Goal: Communication & Community: Answer question/provide support

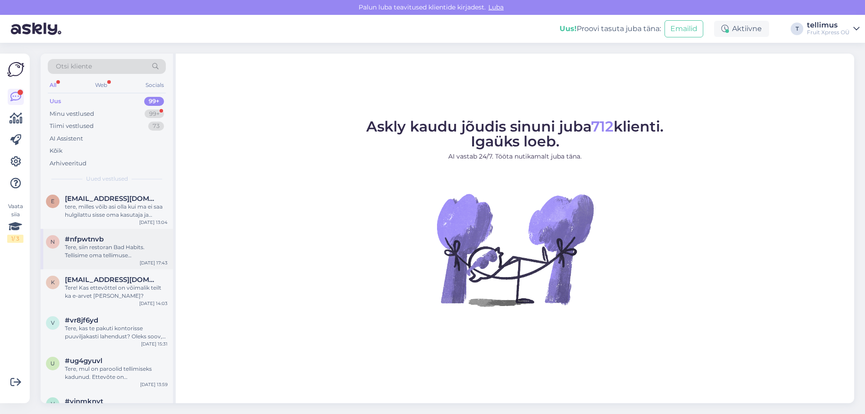
click at [118, 254] on div "Tere, siin restoran Bad Habits. Tellisime oma tellimuse [PERSON_NAME] 10-ks. Ke…" at bounding box center [116, 251] width 103 height 16
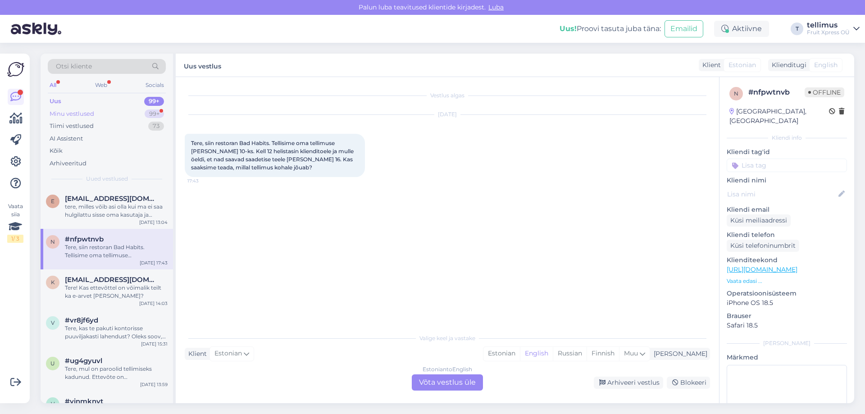
click at [56, 115] on div "Minu vestlused" at bounding box center [72, 113] width 45 height 9
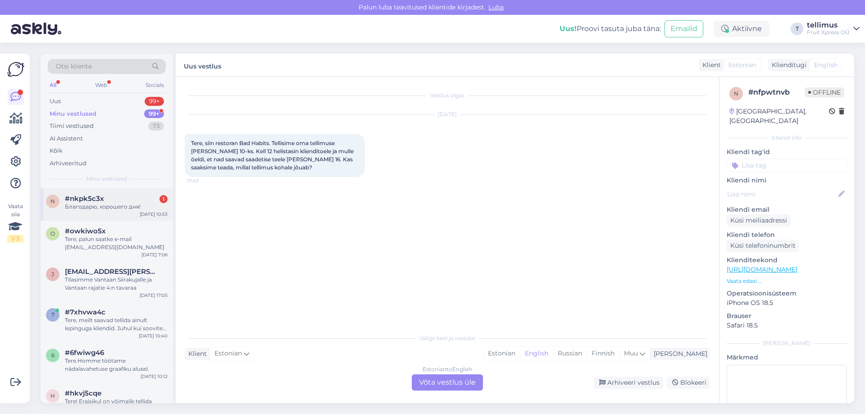
click at [94, 200] on span "#nkpk5c3x" at bounding box center [84, 199] width 39 height 8
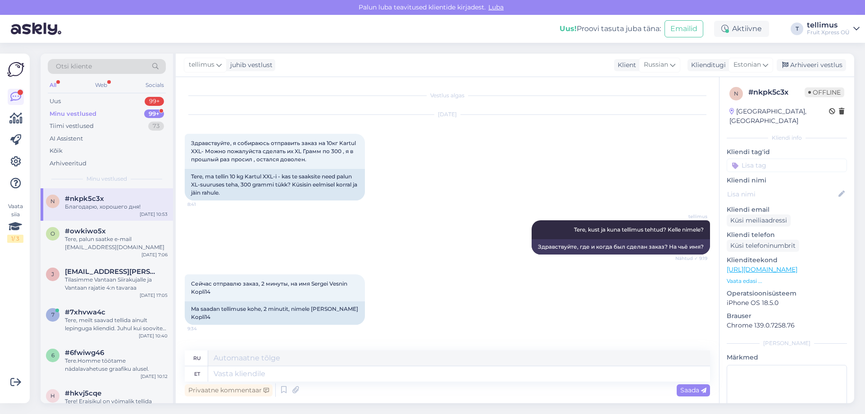
scroll to position [395, 0]
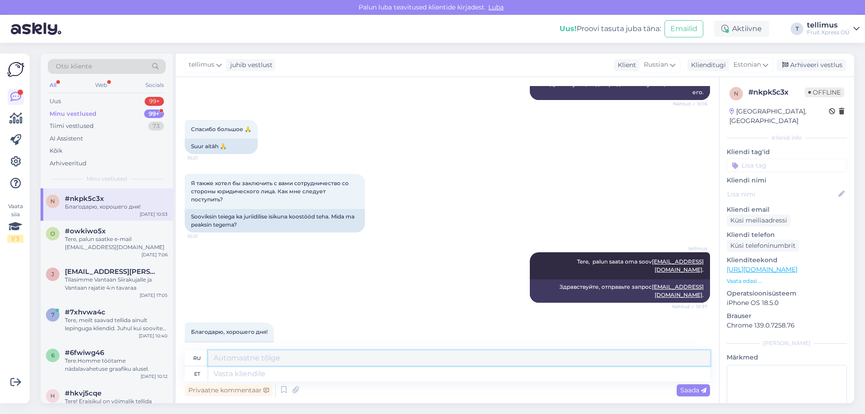
click at [251, 357] on textarea at bounding box center [459, 357] width 502 height 15
paste textarea "Здравствуйте, меня зовут [PERSON_NAME], я являюсь владельцем компании [PERSON_N…"
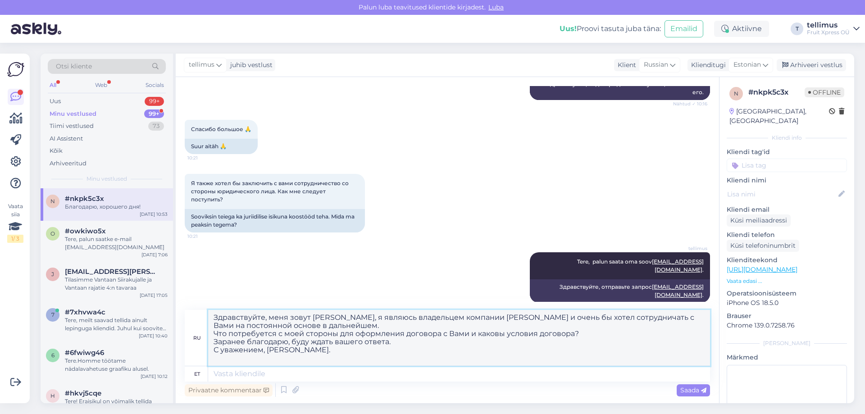
type textarea "Здравствуйте, меня зовут [PERSON_NAME], я являюсь владельцем компании [PERSON_N…"
click at [304, 373] on textarea at bounding box center [459, 373] width 502 height 15
drag, startPoint x: 337, startPoint y: 345, endPoint x: 198, endPoint y: 313, distance: 143.2
click at [198, 313] on div "ru Здравствуйте, меня зовут [PERSON_NAME], я являюсь владельцем компании [PERSO…" at bounding box center [447, 338] width 525 height 56
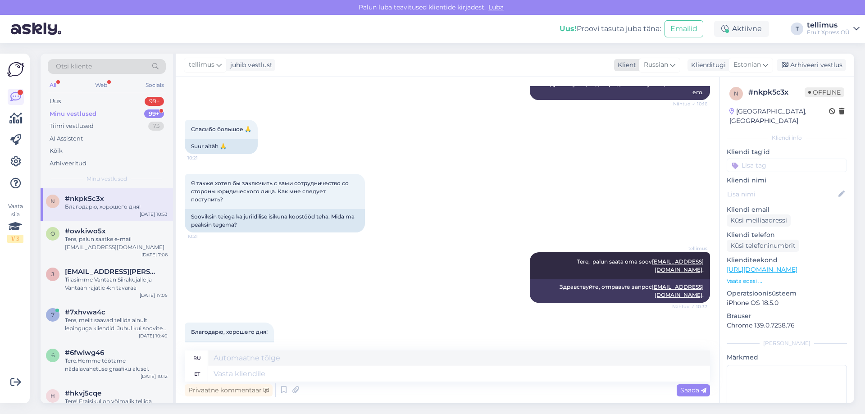
click at [674, 65] on icon at bounding box center [672, 65] width 5 height 10
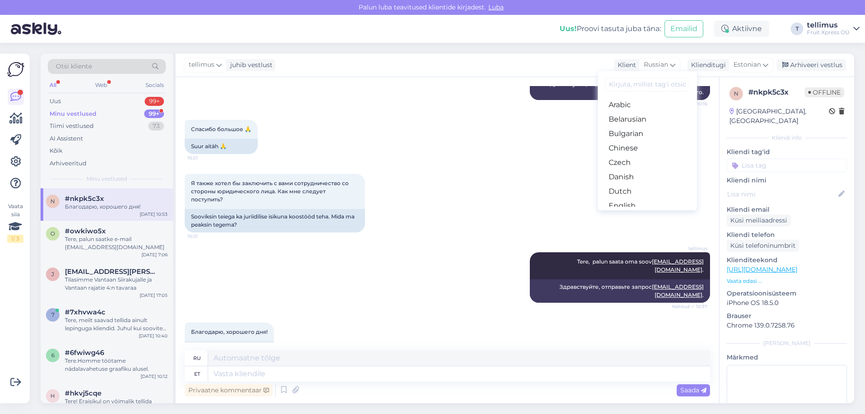
click at [637, 84] on input at bounding box center [647, 84] width 85 height 14
click at [673, 65] on icon at bounding box center [672, 65] width 5 height 10
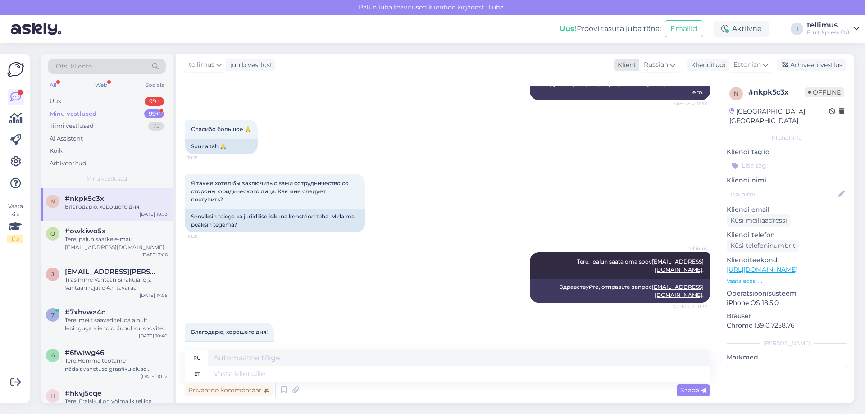
click at [673, 65] on icon at bounding box center [672, 65] width 5 height 10
click at [639, 85] on input "ee" at bounding box center [647, 84] width 85 height 14
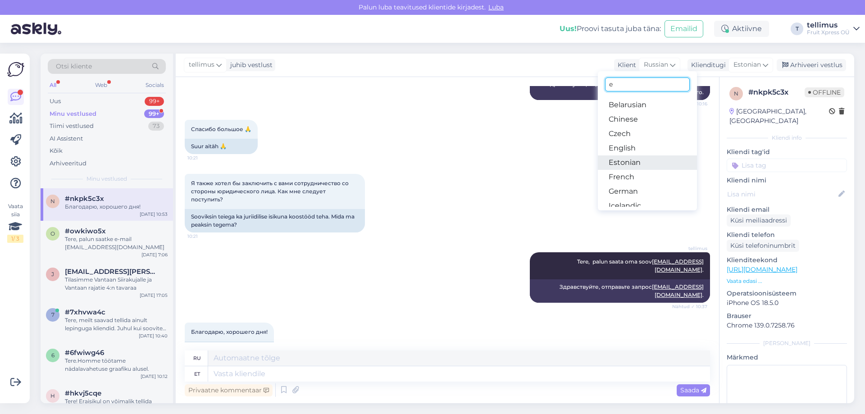
type input "e"
click at [636, 161] on link "Estonian" at bounding box center [647, 162] width 99 height 14
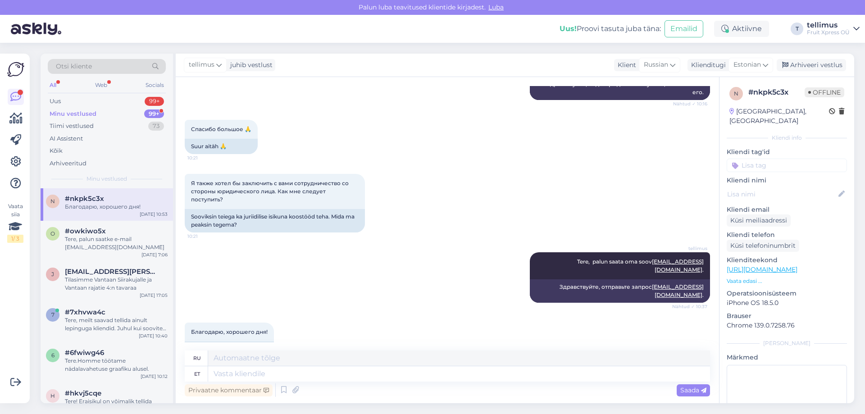
scroll to position [383, 0]
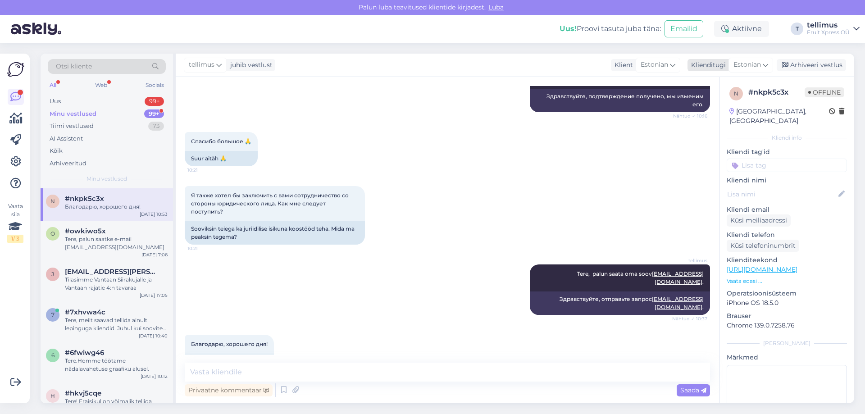
click at [744, 65] on span "Estonian" at bounding box center [746, 65] width 27 height 10
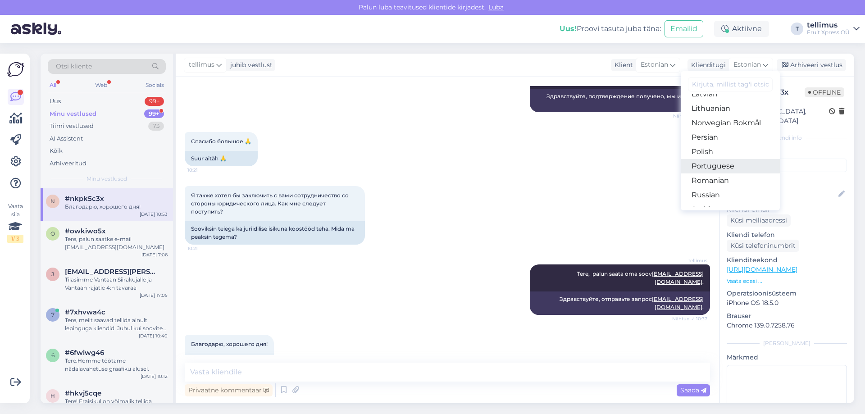
scroll to position [315, 0]
click at [708, 149] on link "Russian" at bounding box center [730, 150] width 99 height 14
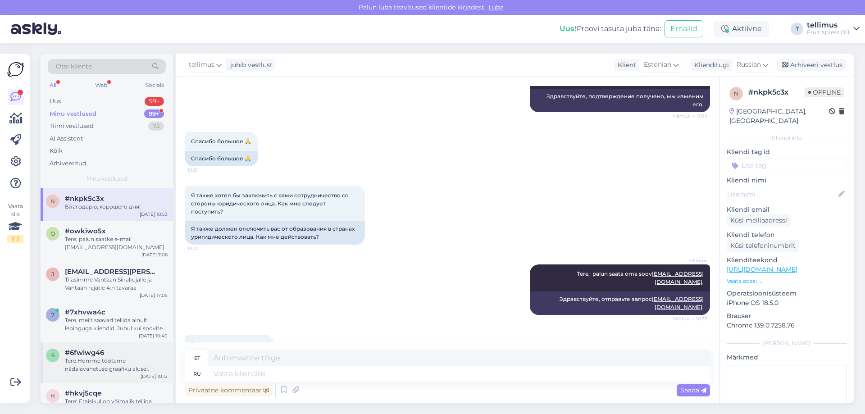
scroll to position [395, 0]
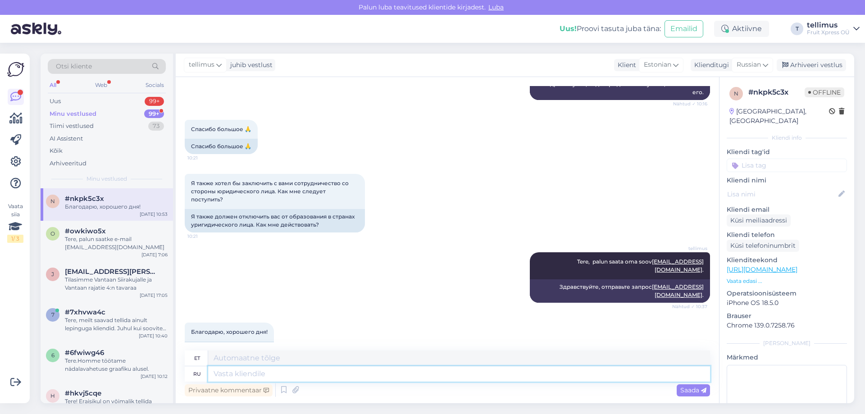
click at [244, 376] on textarea at bounding box center [459, 373] width 502 height 15
paste textarea "Здравствуйте, меня зовут [PERSON_NAME], я являюсь владельцем компании [PERSON_N…"
type textarea "Здравствуйте, меня зовут [PERSON_NAME], я являюсь владельцем компании [PERSON_N…"
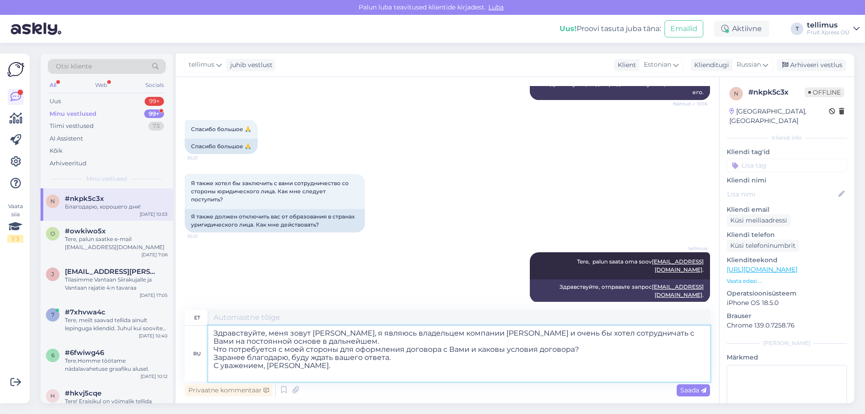
type textarea "Tere, minu nimi on [PERSON_NAME], olen ettevõtte CheeSUS Kartulitoidud omanik j…"
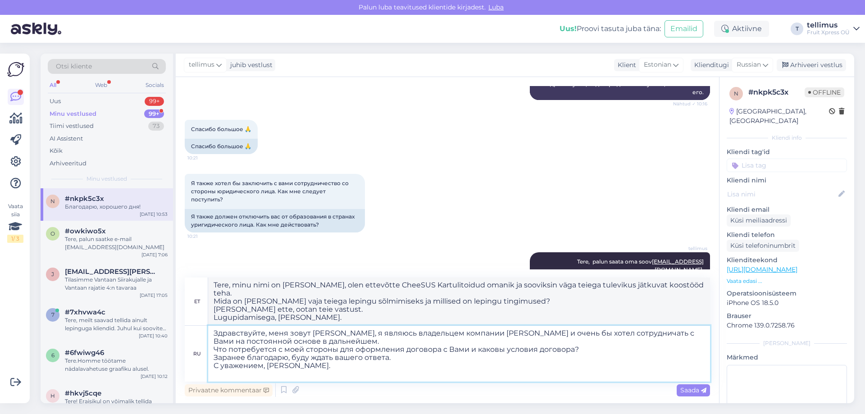
type textarea "Здравствуйте, меня зовут [PERSON_NAME], я являюсь владельцем компании [PERSON_N…"
click at [267, 319] on textarea "Tere, minu nimi on [PERSON_NAME], olen ettevõtte CheeSUS Kartulitoidud omanik j…" at bounding box center [459, 302] width 502 height 48
drag, startPoint x: 387, startPoint y: 285, endPoint x: 467, endPoint y: 287, distance: 79.8
click at [467, 287] on textarea "Tere, minu nimi on [PERSON_NAME], olen ettevõtte CheeSUS Kartulitoidud omanik j…" at bounding box center [459, 302] width 502 height 48
click at [384, 286] on textarea "Tere, minu nimi on [PERSON_NAME], olen ettevõtte CheeSUS Kartulitoidud omanik j…" at bounding box center [459, 302] width 502 height 48
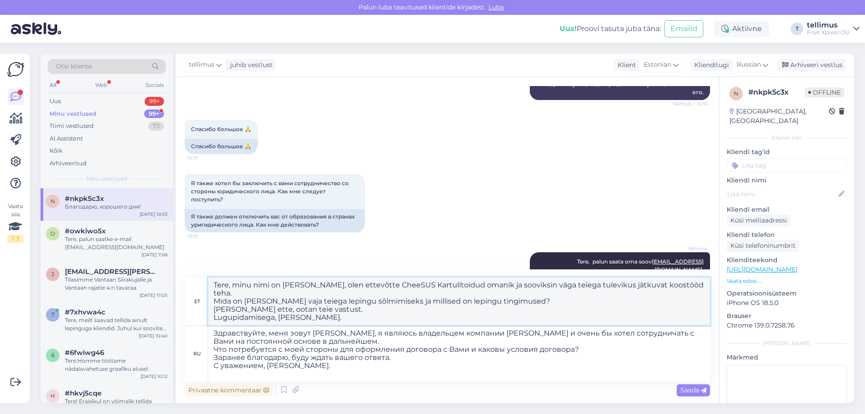
drag, startPoint x: 387, startPoint y: 285, endPoint x: 469, endPoint y: 284, distance: 82.0
click at [469, 284] on textarea "Tere, minu nimi on [PERSON_NAME], olen ettevõtte CheeSUS Kartulitoidud omanik j…" at bounding box center [459, 302] width 502 height 48
drag, startPoint x: 326, startPoint y: 364, endPoint x: 209, endPoint y: 327, distance: 122.7
click at [209, 327] on textarea "Здравствуйте, меня зовут [PERSON_NAME], я являюсь владельцем компании [PERSON_N…" at bounding box center [459, 354] width 502 height 56
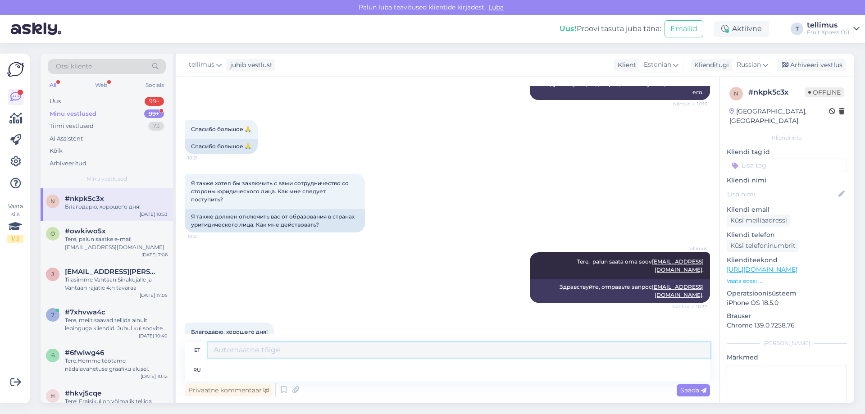
drag, startPoint x: 332, startPoint y: 347, endPoint x: 315, endPoint y: 341, distance: 17.7
click at [316, 341] on div "Vestlus algas [DATE] Здравствуйте, я собираюсь отправить заказ на 10кг Kartul X…" at bounding box center [447, 240] width 543 height 326
click at [675, 66] on icon at bounding box center [675, 65] width 5 height 10
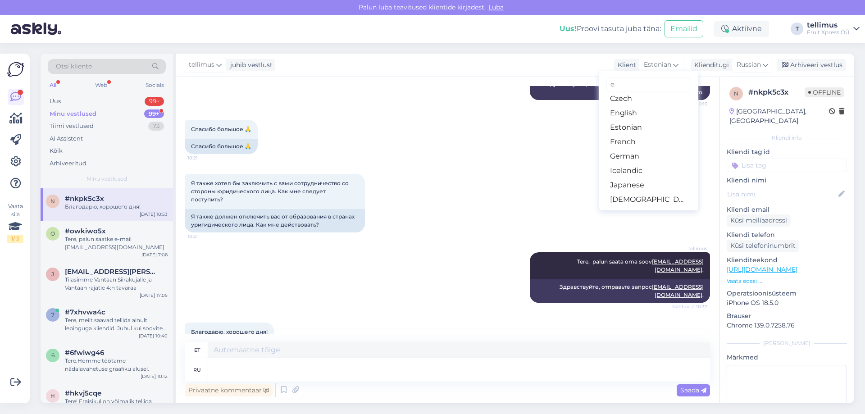
scroll to position [0, 0]
click at [757, 64] on span "Russian" at bounding box center [749, 65] width 24 height 10
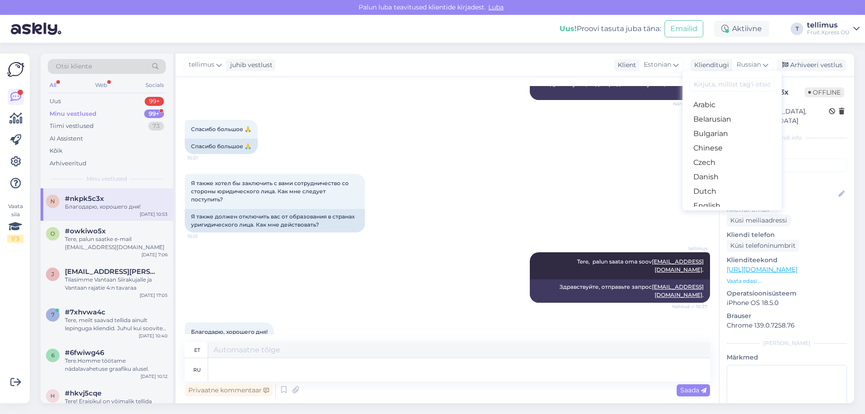
scroll to position [90, 0]
click at [705, 132] on link "Estonian" at bounding box center [732, 130] width 99 height 14
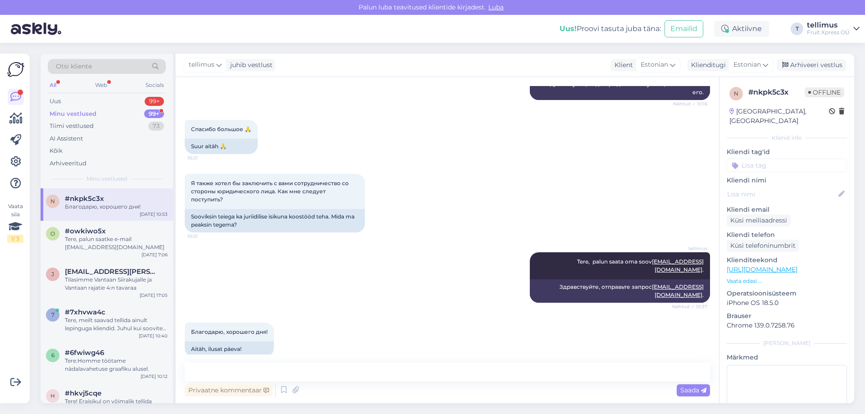
scroll to position [383, 0]
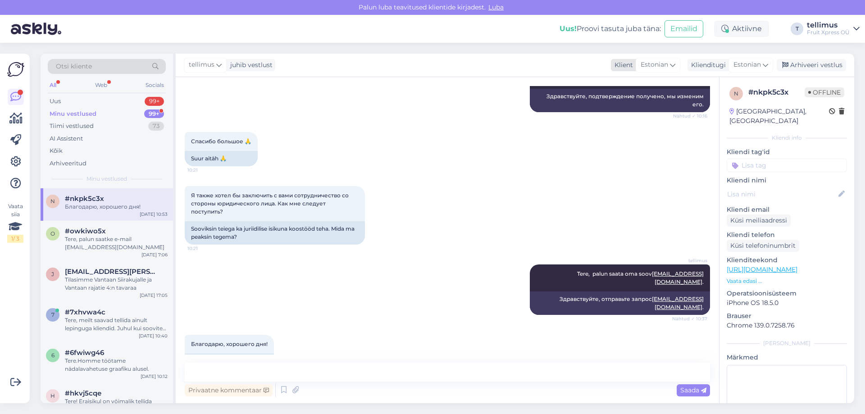
click at [672, 64] on icon at bounding box center [672, 65] width 5 height 10
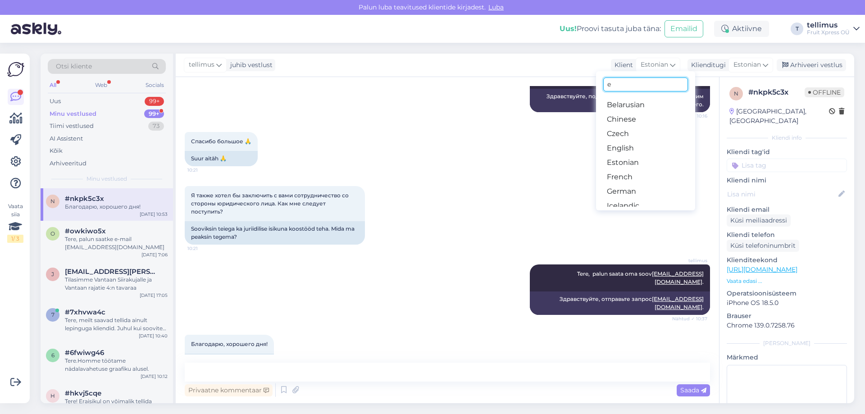
click at [623, 85] on input "e" at bounding box center [645, 84] width 85 height 14
type input "r"
click at [626, 152] on link "Russian" at bounding box center [645, 153] width 99 height 14
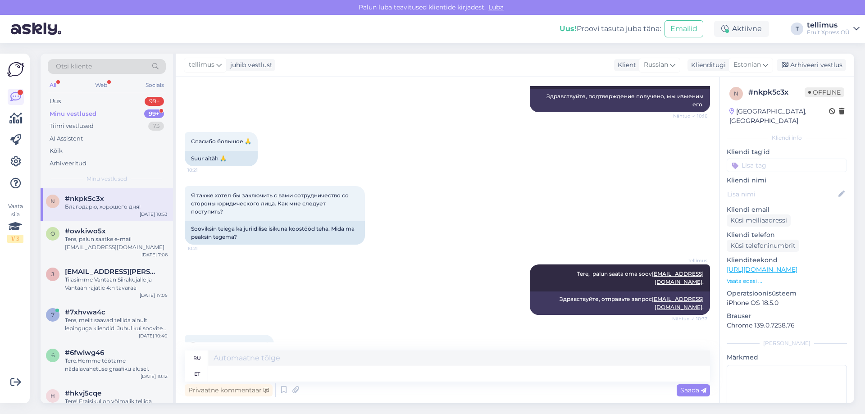
scroll to position [395, 0]
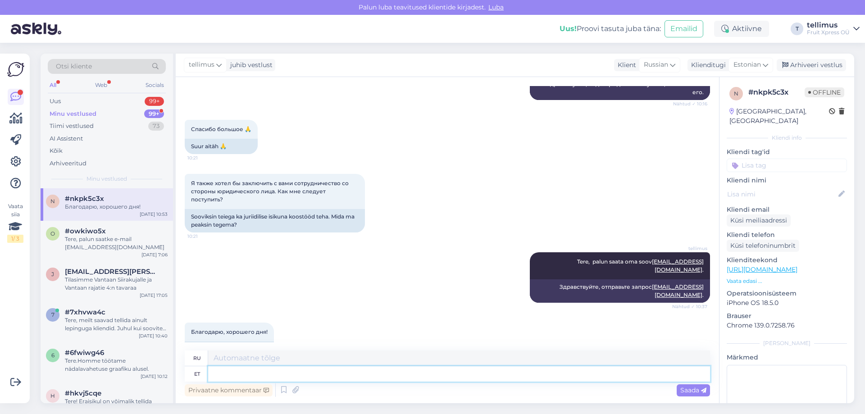
click at [213, 377] on textarea at bounding box center [459, 373] width 502 height 15
type textarea "Tere, saadame Teile k"
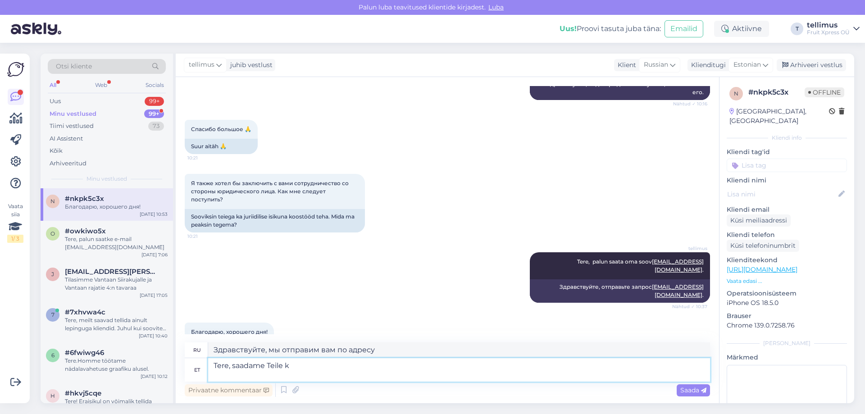
type textarea "Здравствуйте, мы вышлем вам"
type textarea "Tere, saadame Teile kliendikan"
type textarea "Здравствуйте, мы вышлем вам клиентский аккаунт."
type textarea "Tere, saadame Teile kliendiankeedi,"
type textarea "Здравствуйте, мы отправляем вам анкету клиента,"
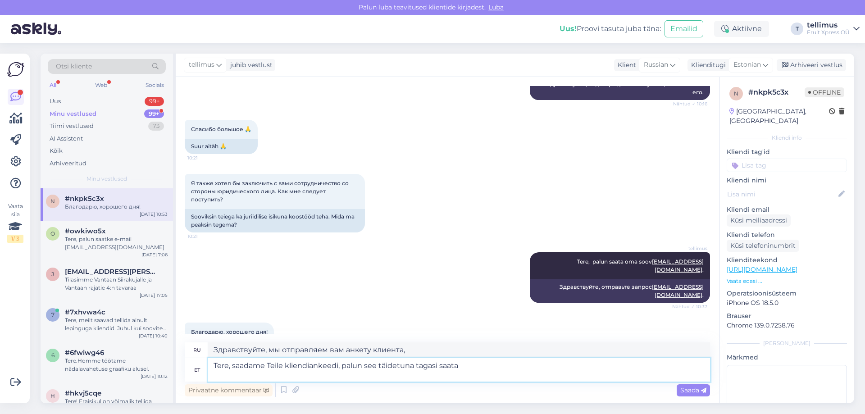
type textarea "Tere, saadame Teile kliendiankeedi, palun see täidetuna tagasi saata."
type textarea "Здравствуйте, мы вышлем Вам анкету клиента, пожалуйста, верните ее заполненной."
drag, startPoint x: 446, startPoint y: 367, endPoint x: 390, endPoint y: 368, distance: 55.9
click at [390, 368] on textarea "Tere, saadame Teile kliendiankeedi, palun see täidetuna tagasi saata." at bounding box center [459, 369] width 502 height 23
drag, startPoint x: 541, startPoint y: 350, endPoint x: 212, endPoint y: 350, distance: 328.9
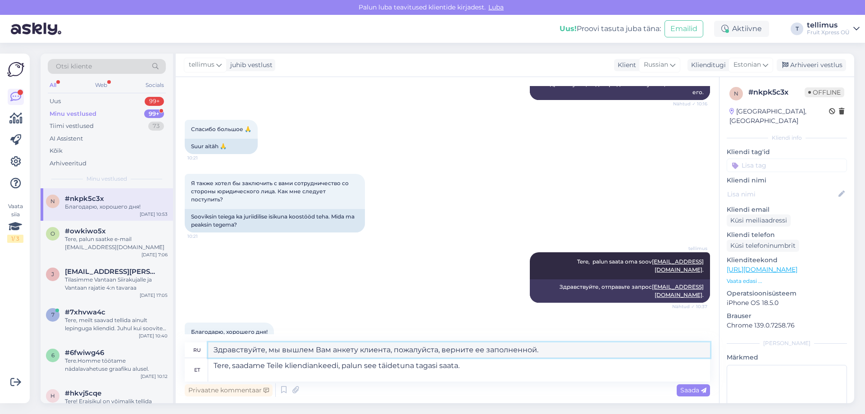
click at [209, 350] on textarea "Здравствуйте, мы вышлем Вам анкету клиента, пожалуйста, верните ее заполненной." at bounding box center [459, 349] width 502 height 15
drag, startPoint x: 466, startPoint y: 369, endPoint x: 191, endPoint y: 370, distance: 275.3
click at [191, 370] on div "et Tere, saadame Teile kliendiankeedi, palun see täidetuna tagasi saata." at bounding box center [447, 369] width 525 height 23
type textarea "Tere, saadame Teile kliendiankeedi, palun see täidetuna tagasi saata."
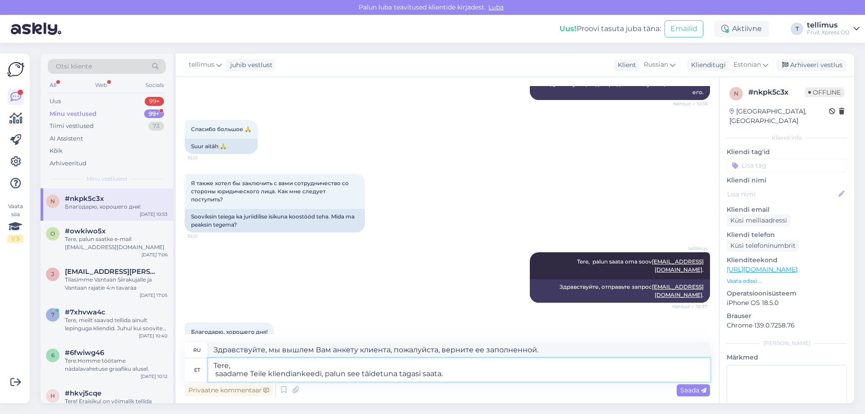
type textarea "Здравствуйте, вышлем Вам анкету клиента, пожалуйста, верните ее после заполнени…"
drag, startPoint x: 454, startPoint y: 374, endPoint x: 192, endPoint y: 361, distance: 262.1
click at [192, 361] on div "et Tere, saadame Teile kliendiankeedi, palun see täidetuna tagasi saata." at bounding box center [447, 369] width 525 height 23
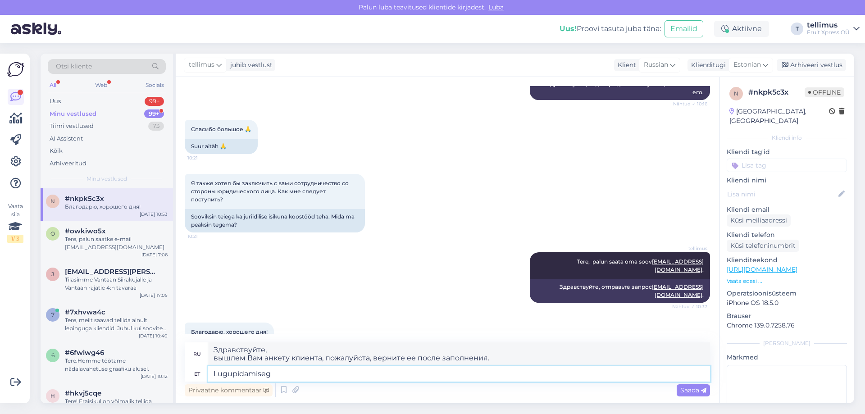
type textarea "Lugupidamisega"
type textarea "Искренне,"
type textarea "Lugupidamisega"
drag, startPoint x: 265, startPoint y: 359, endPoint x: 219, endPoint y: 354, distance: 46.7
click at [213, 355] on textarea "Искренне," at bounding box center [459, 357] width 502 height 15
